Goal: Check status: Check status

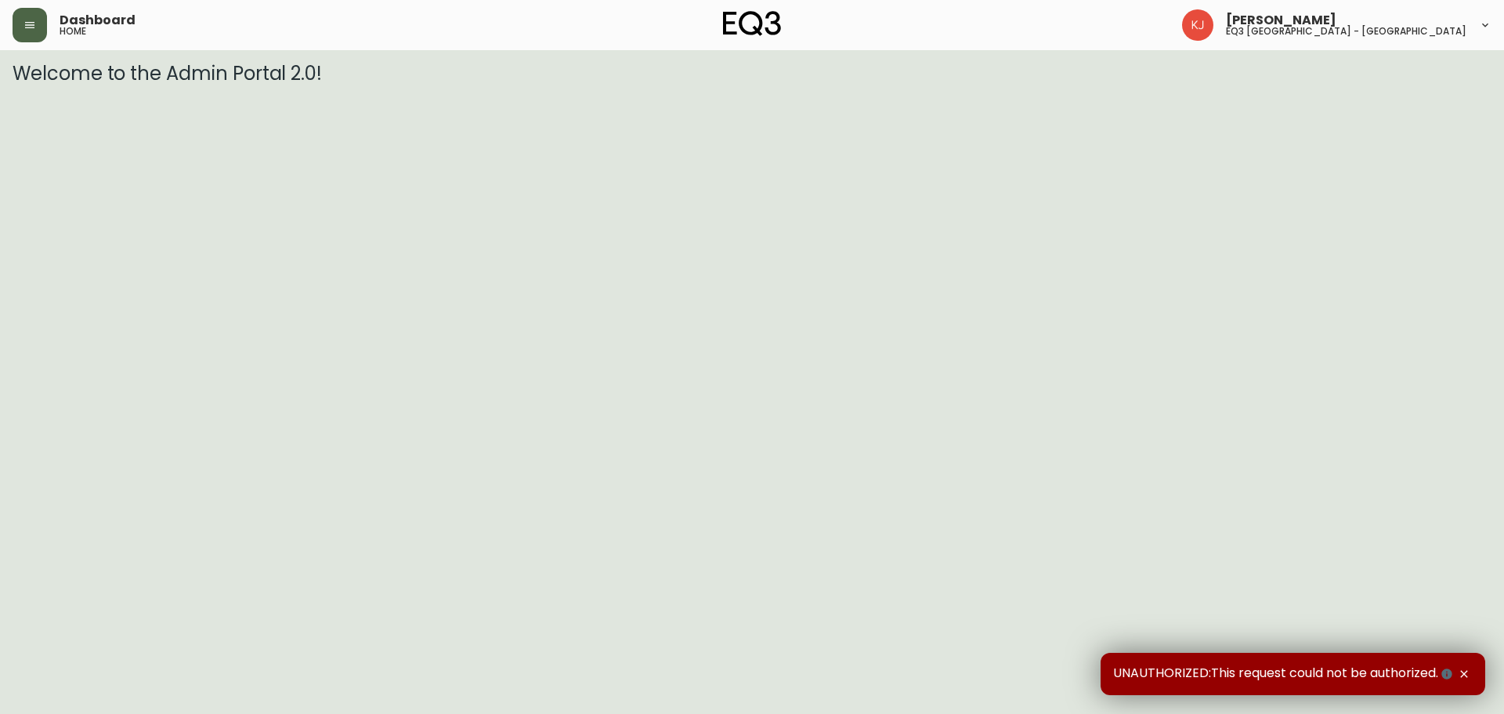
click at [31, 33] on button "button" at bounding box center [30, 25] width 34 height 34
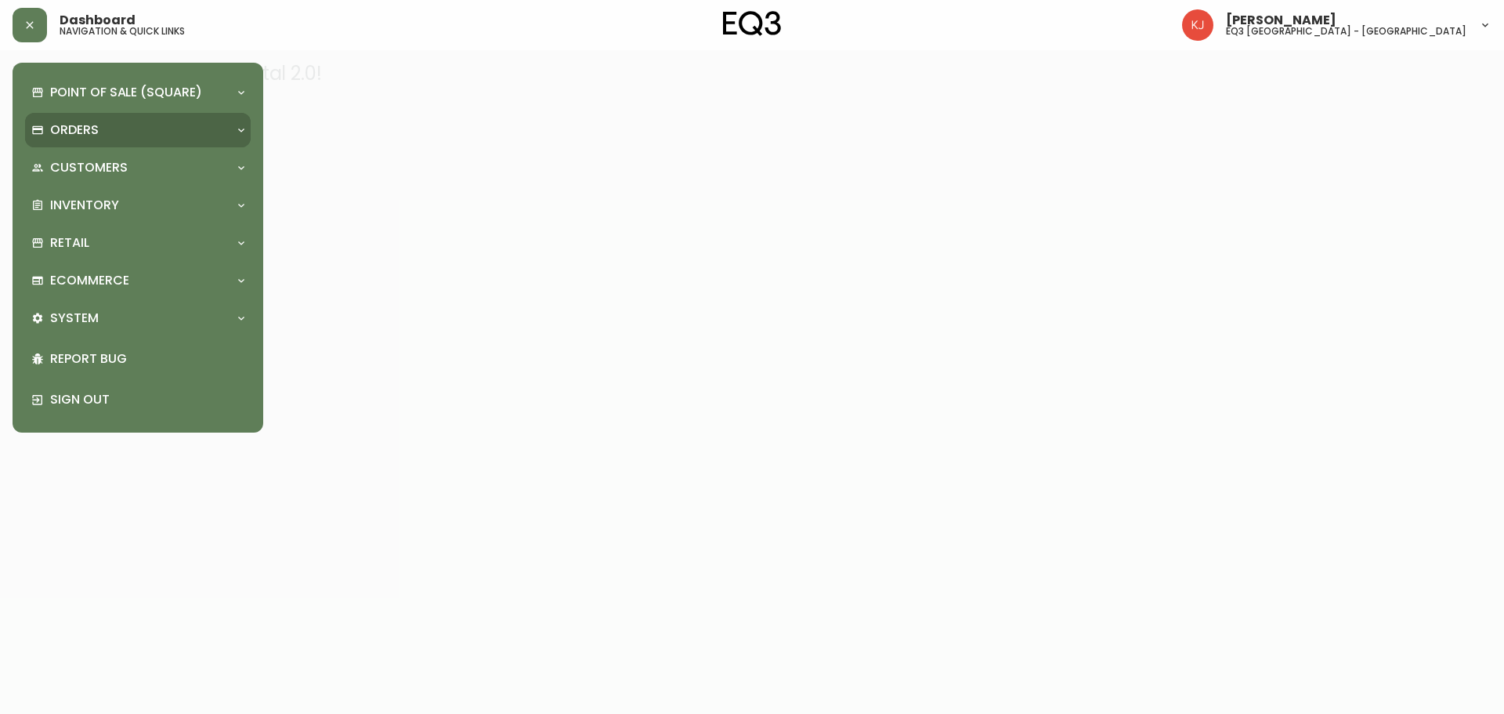
click at [108, 130] on div "Orders" at bounding box center [129, 129] width 197 height 17
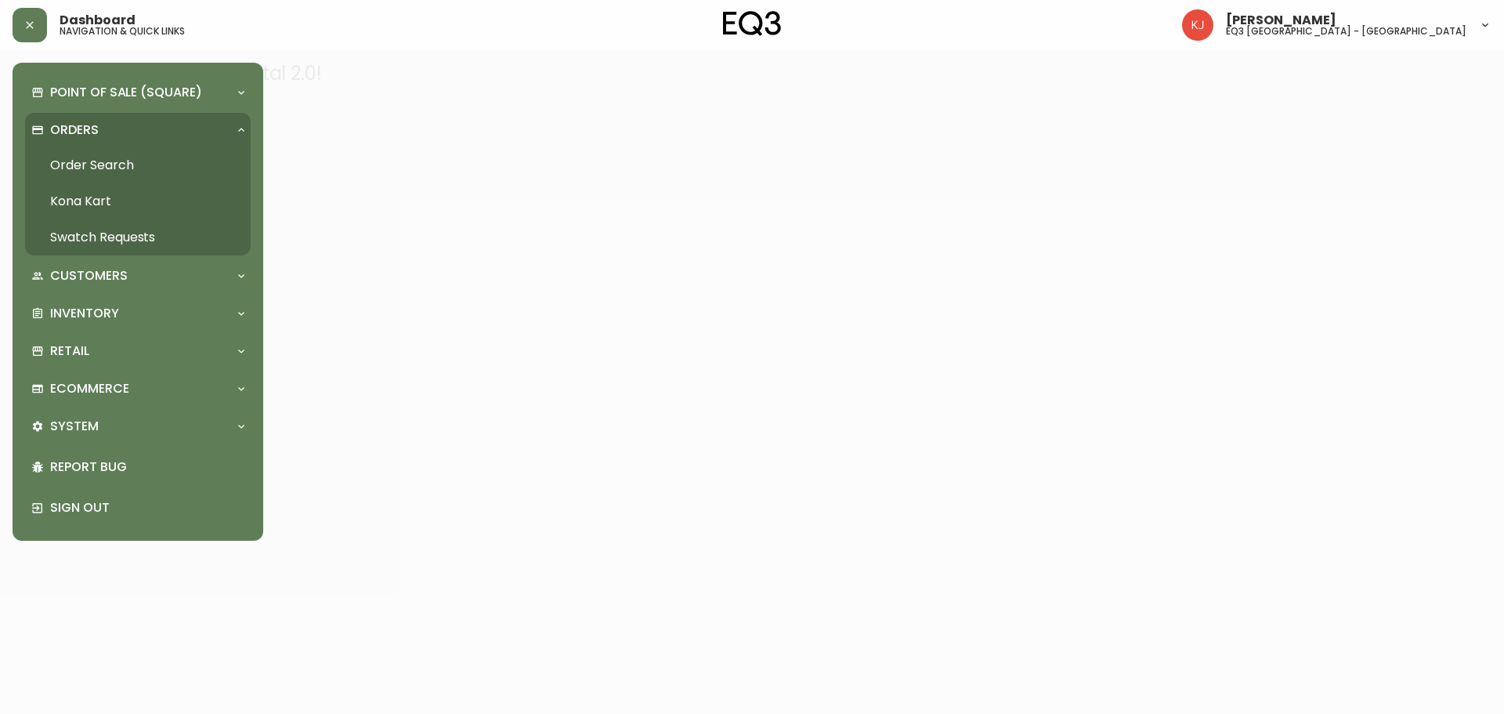
click at [101, 152] on link "Order Search" at bounding box center [138, 165] width 226 height 36
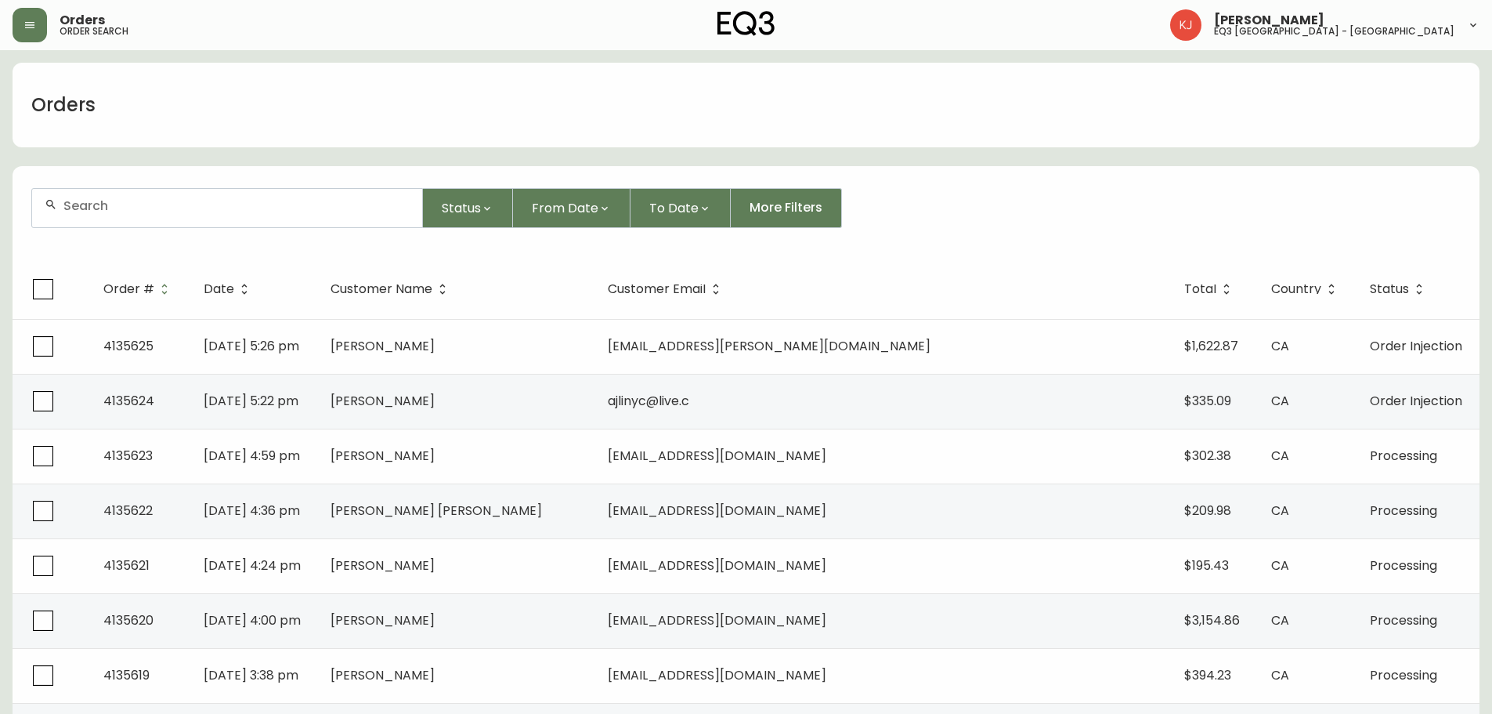
click at [116, 219] on div at bounding box center [227, 208] width 390 height 38
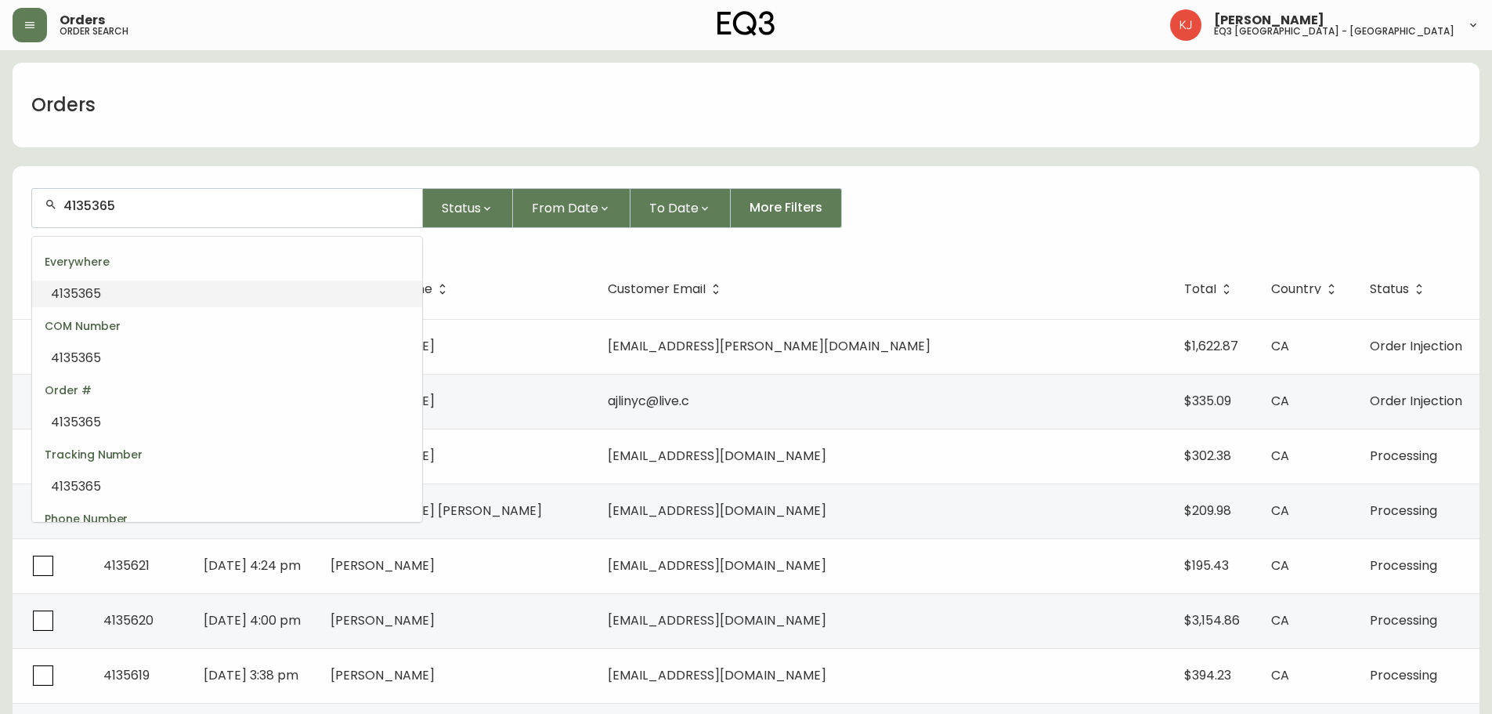
click at [112, 295] on li "4135365" at bounding box center [227, 293] width 390 height 27
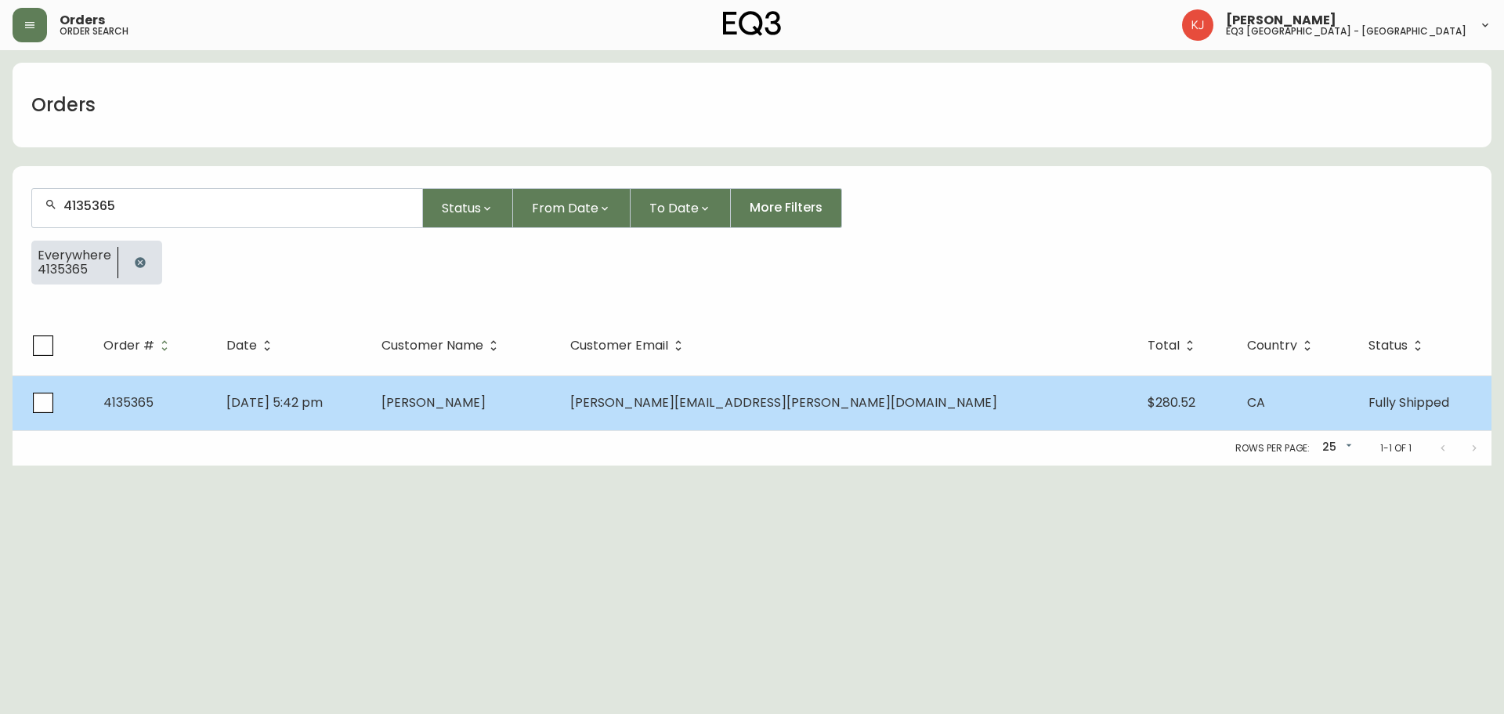
type input "4135365"
click at [323, 404] on span "Sep 14 2025, 5:42 pm" at bounding box center [274, 402] width 96 height 18
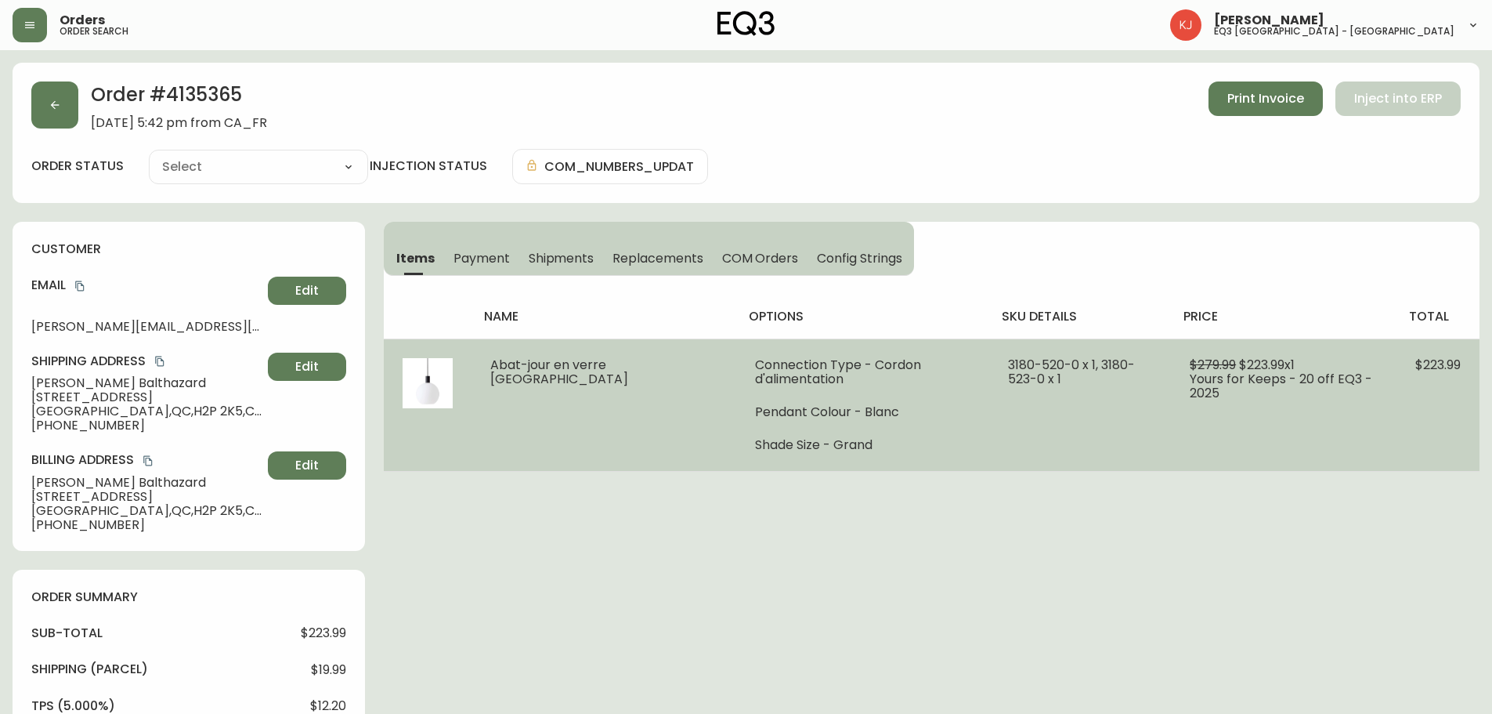
type input "Fully Shipped"
select select "FULLY_SHIPPED"
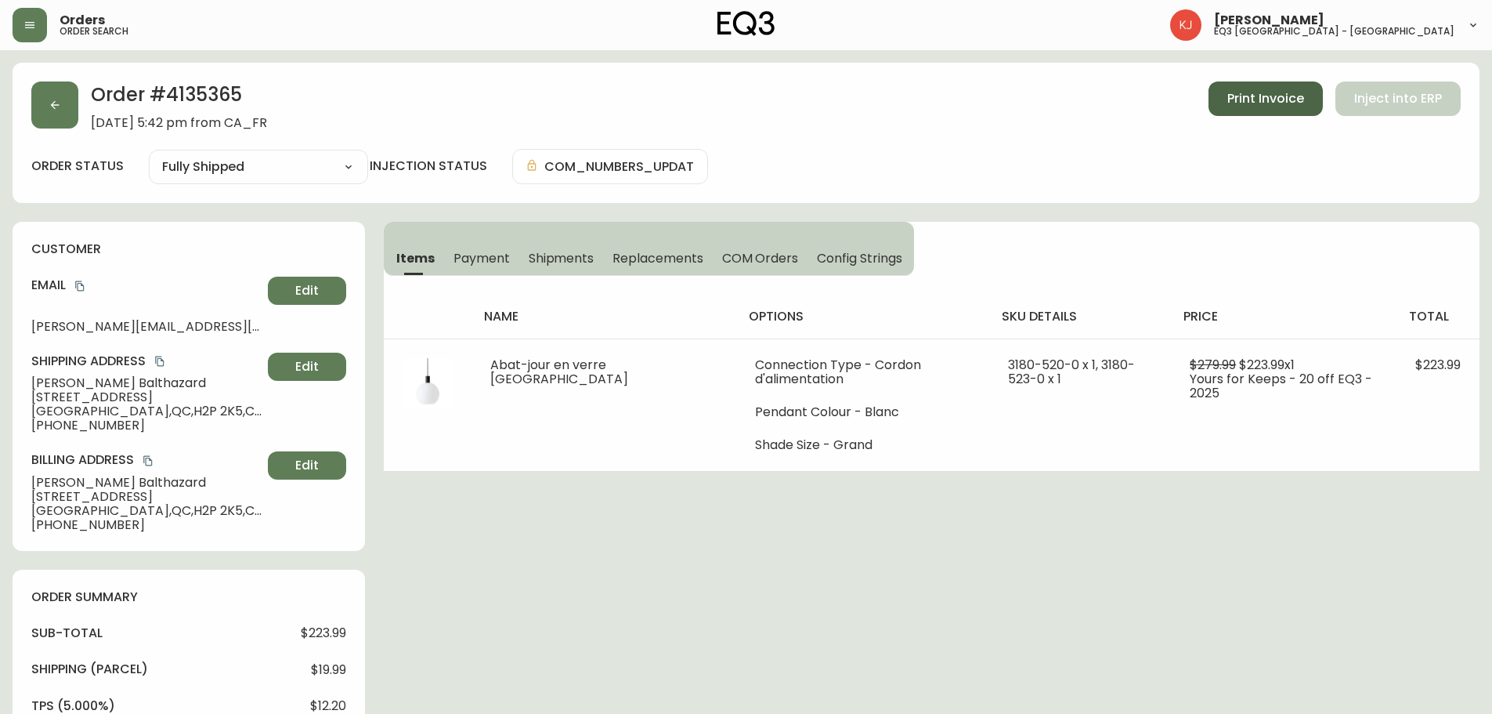
click at [1273, 107] on span "Print Invoice" at bounding box center [1266, 98] width 77 height 17
